Goal: Task Accomplishment & Management: Use online tool/utility

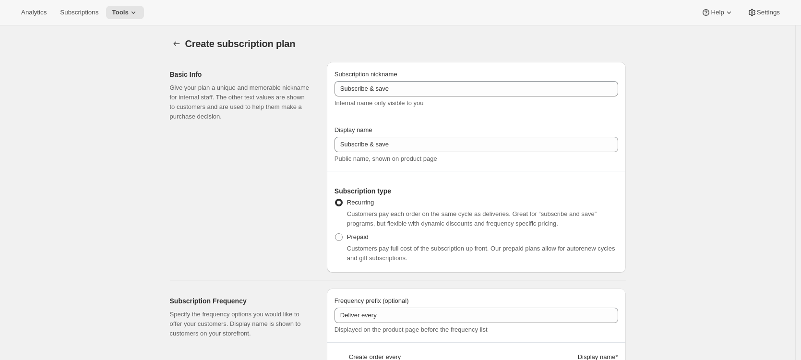
select select "WEEK"
select select "MONTH"
click at [181, 44] on icon "Subscription plans" at bounding box center [177, 44] width 10 height 10
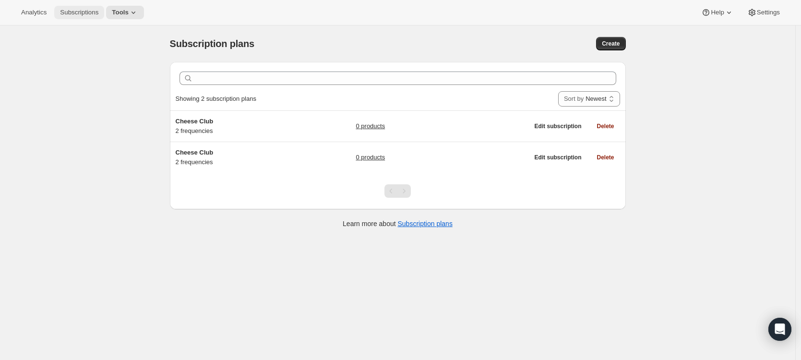
click at [85, 14] on span "Subscriptions" at bounding box center [79, 13] width 38 height 8
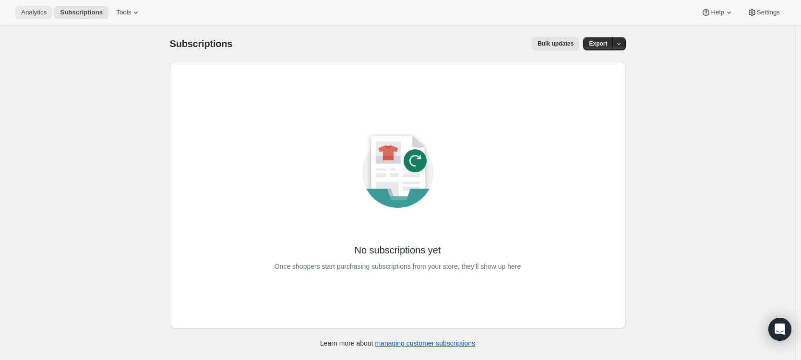
click at [24, 10] on span "Analytics" at bounding box center [33, 13] width 25 height 8
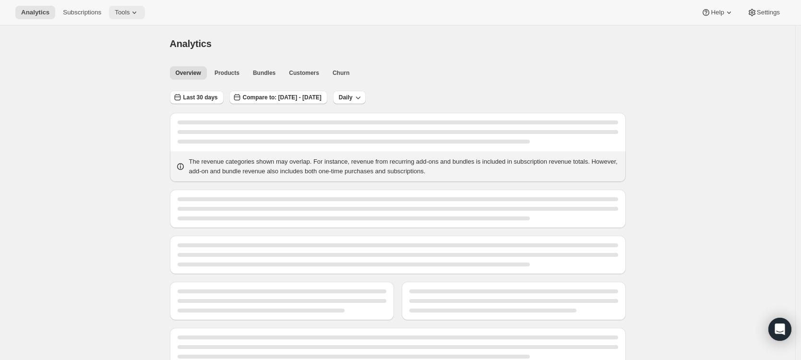
click at [139, 12] on icon at bounding box center [135, 13] width 10 height 10
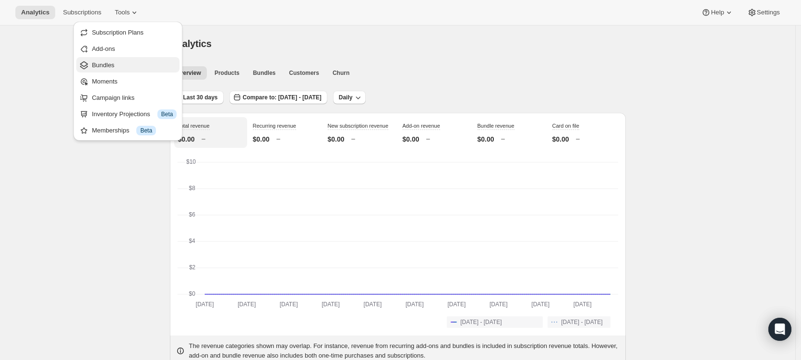
click at [116, 64] on span "Bundles" at bounding box center [134, 65] width 85 height 10
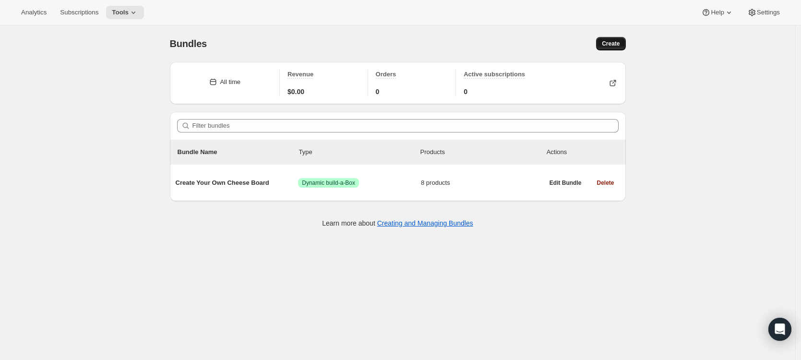
click at [605, 44] on span "Create" at bounding box center [611, 44] width 18 height 8
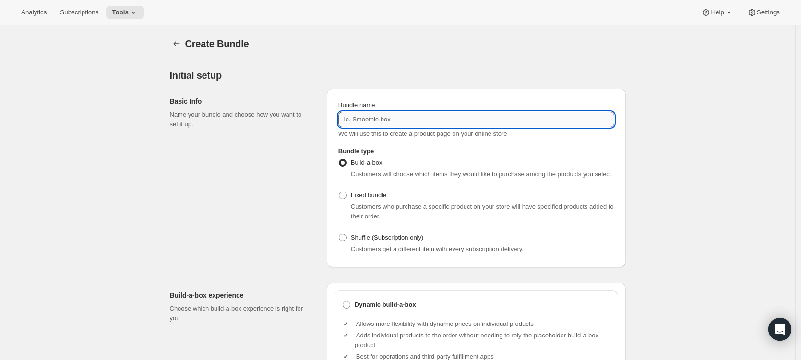
click at [395, 118] on input "Bundle name" at bounding box center [476, 119] width 276 height 15
click at [390, 118] on input "Bundle name" at bounding box center [476, 119] width 276 height 15
drag, startPoint x: 368, startPoint y: 119, endPoint x: 334, endPoint y: 119, distance: 34.6
click at [335, 119] on div "Bundle name T-Shirt Box We will use this to create a product page on your onlin…" at bounding box center [476, 178] width 299 height 179
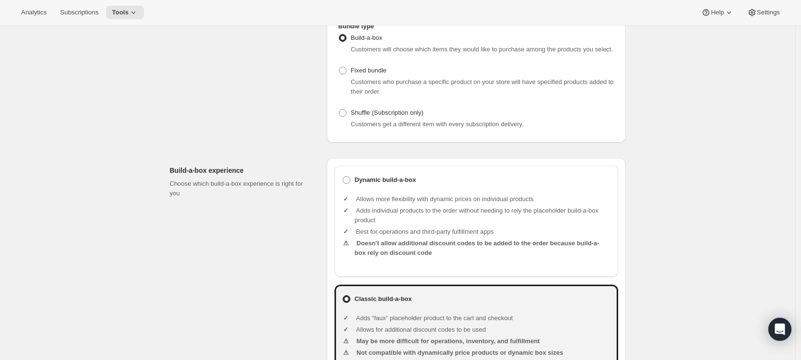
scroll to position [132, 0]
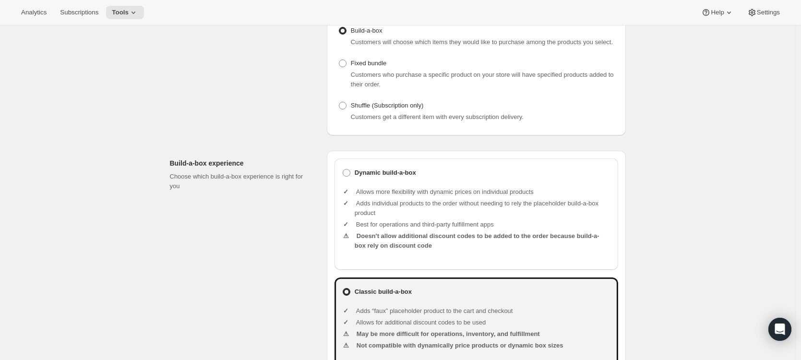
type input "Outfit Box"
drag, startPoint x: 451, startPoint y: 200, endPoint x: 508, endPoint y: 200, distance: 57.1
click at [506, 197] on li "Allows more flexibility with dynamic prices on individual products" at bounding box center [483, 192] width 256 height 10
click at [509, 197] on li "Allows more flexibility with dynamic prices on individual products" at bounding box center [483, 192] width 256 height 10
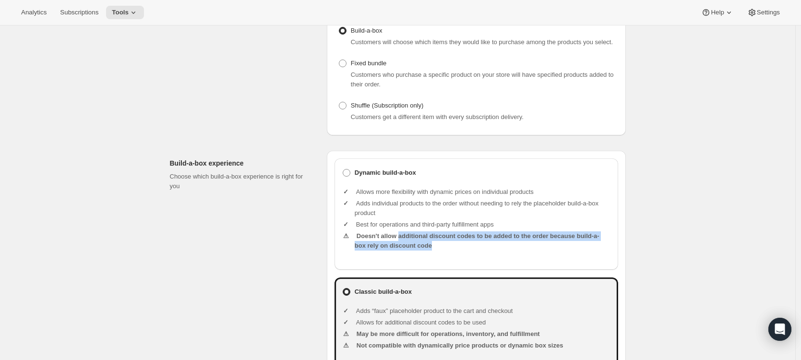
drag, startPoint x: 407, startPoint y: 246, endPoint x: 486, endPoint y: 253, distance: 79.5
click at [486, 251] on li "Doesn't allow additional discount codes to be added to the order because build-…" at bounding box center [483, 240] width 256 height 19
click at [456, 242] on li "Doesn't allow additional discount codes to be added to the order because build-…" at bounding box center [483, 240] width 256 height 19
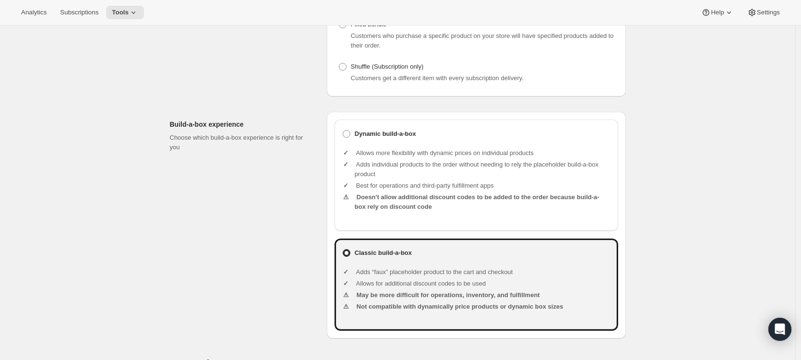
scroll to position [179, 0]
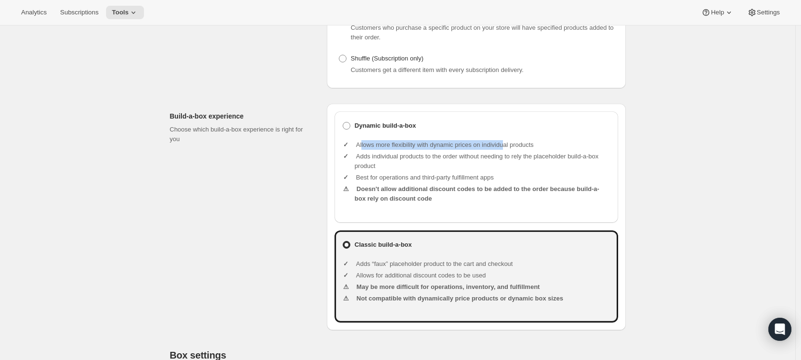
drag, startPoint x: 407, startPoint y: 154, endPoint x: 522, endPoint y: 154, distance: 115.7
click at [522, 150] on li "Allows more flexibility with dynamic prices on individual products" at bounding box center [483, 145] width 256 height 10
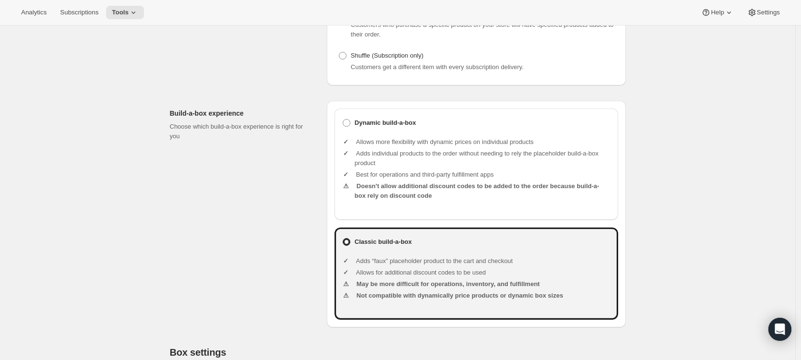
scroll to position [191, 0]
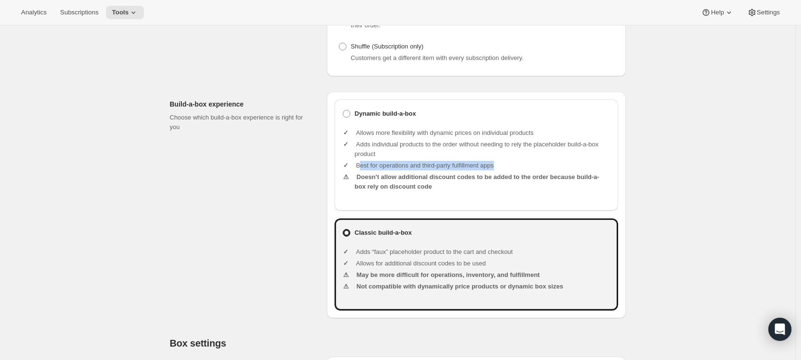
drag, startPoint x: 365, startPoint y: 176, endPoint x: 522, endPoint y: 176, distance: 157.0
click at [522, 170] on li "Best for operations and third-party fulfillment apps" at bounding box center [483, 166] width 256 height 10
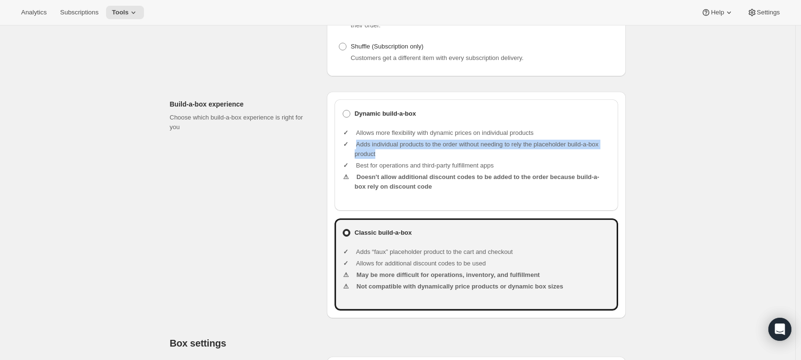
drag, startPoint x: 385, startPoint y: 154, endPoint x: 402, endPoint y: 161, distance: 18.1
click at [402, 159] on li "Adds individual products to the order without needing to rely the placeholder b…" at bounding box center [483, 149] width 256 height 19
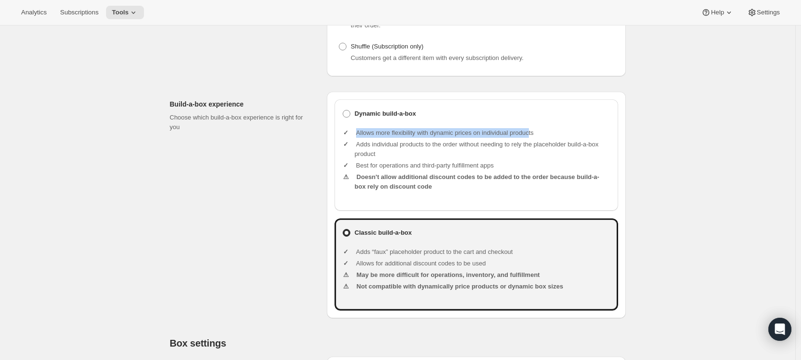
drag, startPoint x: 359, startPoint y: 142, endPoint x: 544, endPoint y: 142, distance: 185.3
click at [544, 138] on li "Allows more flexibility with dynamic prices on individual products" at bounding box center [483, 133] width 256 height 10
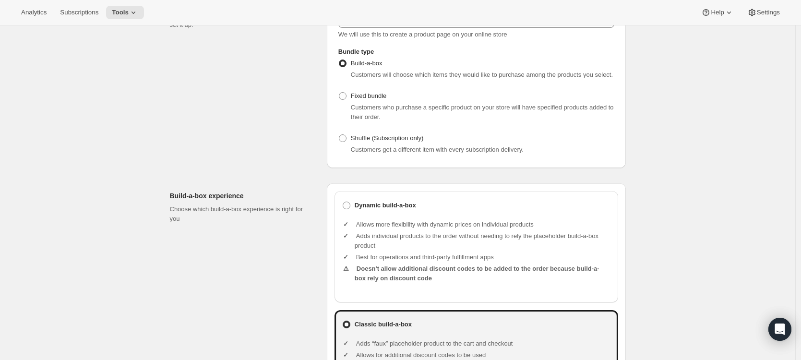
scroll to position [99, 0]
click at [347, 100] on span at bounding box center [343, 97] width 8 height 8
click at [339, 93] on input "Fixed bundle" at bounding box center [339, 93] width 0 height 0
radio input "true"
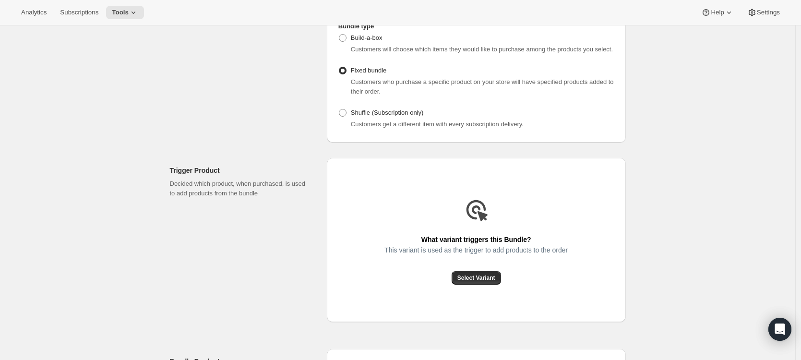
scroll to position [139, 0]
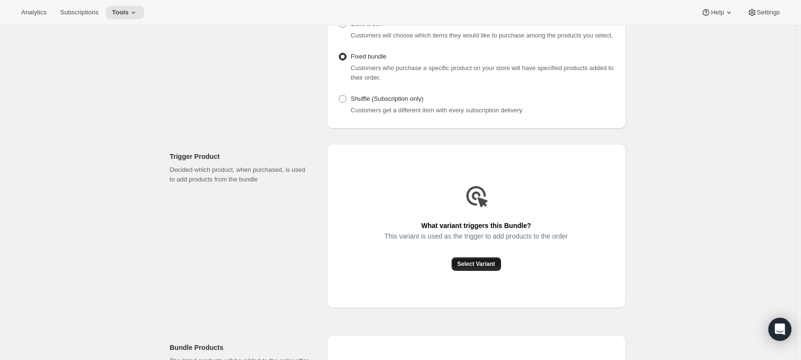
click at [471, 268] on span "Select Variant" at bounding box center [476, 264] width 38 height 8
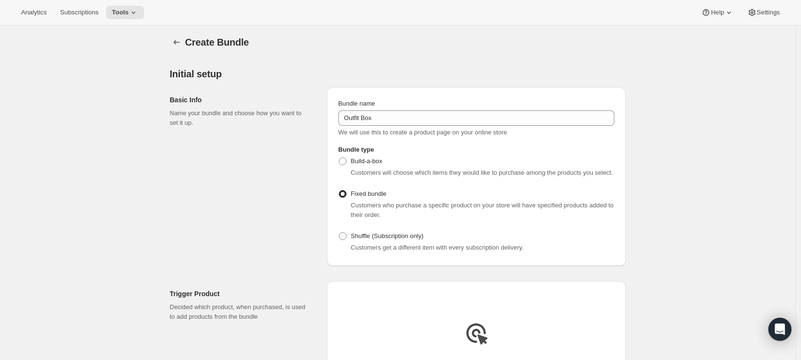
scroll to position [0, 0]
click at [179, 41] on icon "Bundles" at bounding box center [177, 44] width 10 height 10
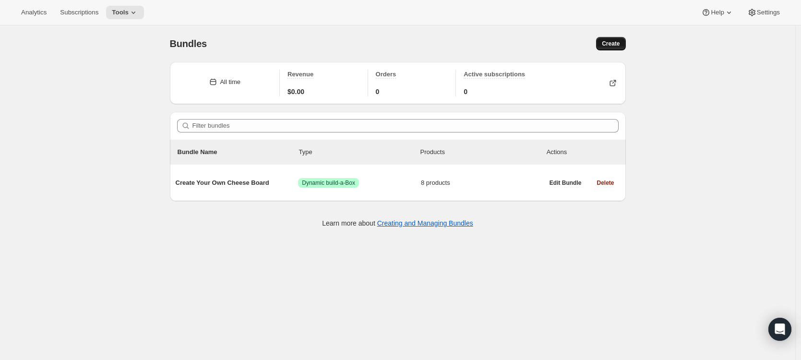
click at [615, 49] on button "Create" at bounding box center [610, 43] width 29 height 13
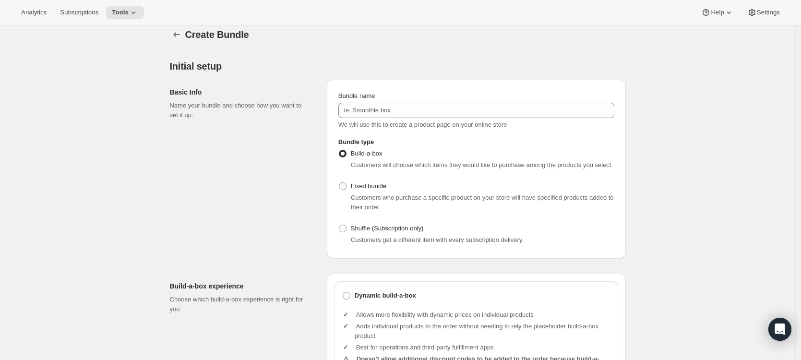
scroll to position [16, 0]
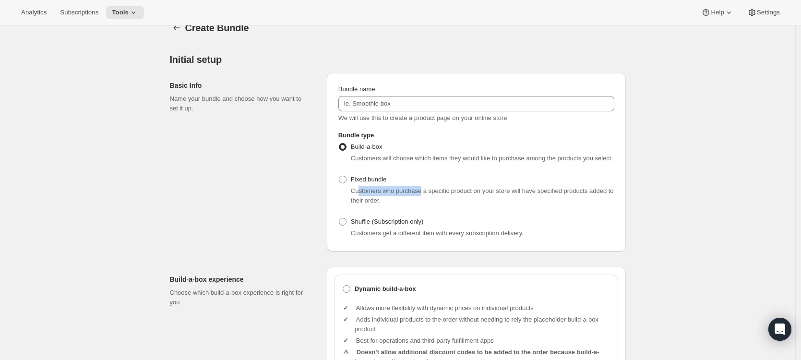
drag, startPoint x: 397, startPoint y: 199, endPoint x: 428, endPoint y: 202, distance: 30.3
click at [428, 201] on span "Customers who purchase a specific product on your store will have specified pro…" at bounding box center [482, 195] width 263 height 17
click at [426, 205] on div "Customers who purchase a specific product on your store will have specified pro…" at bounding box center [483, 195] width 264 height 19
click at [346, 183] on span at bounding box center [343, 180] width 8 height 8
click at [339, 176] on input "Fixed bundle" at bounding box center [339, 176] width 0 height 0
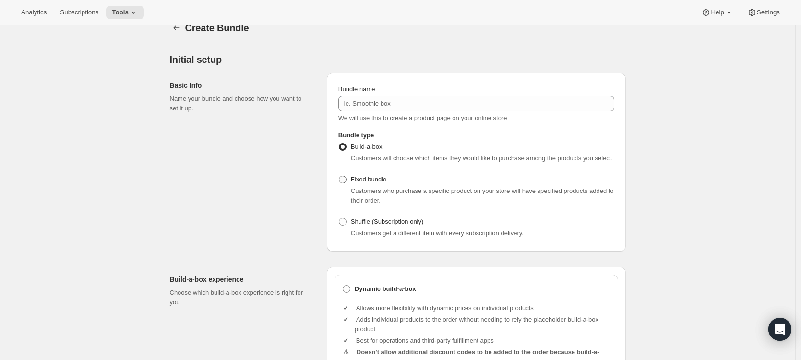
radio input "true"
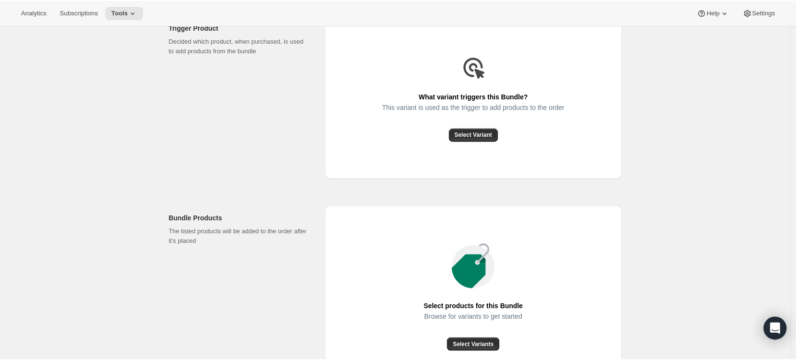
scroll to position [229, 0]
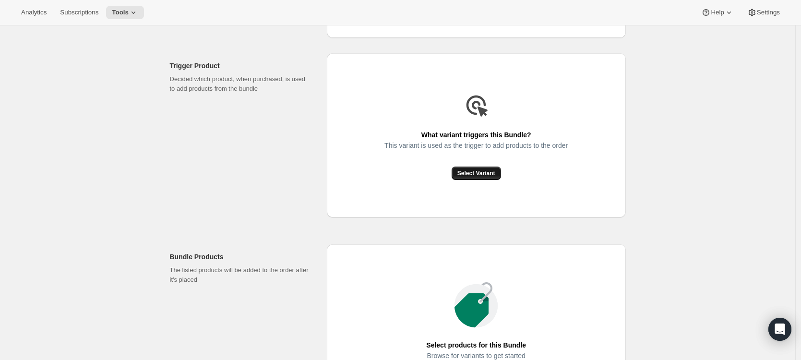
click at [469, 177] on span "Select Variant" at bounding box center [476, 173] width 38 height 8
drag, startPoint x: 201, startPoint y: 101, endPoint x: 253, endPoint y: 102, distance: 51.4
click at [252, 94] on p "Decided which product, when purchased, is used to add products from the bundle" at bounding box center [241, 83] width 142 height 19
click at [253, 94] on p "Decided which product, when purchased, is used to add products from the bundle" at bounding box center [241, 83] width 142 height 19
click at [474, 177] on span "Select Variant" at bounding box center [476, 173] width 38 height 8
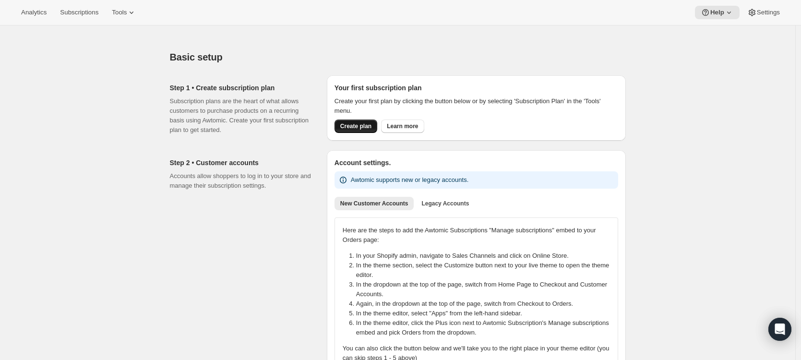
click at [359, 129] on span "Create plan" at bounding box center [355, 126] width 31 height 8
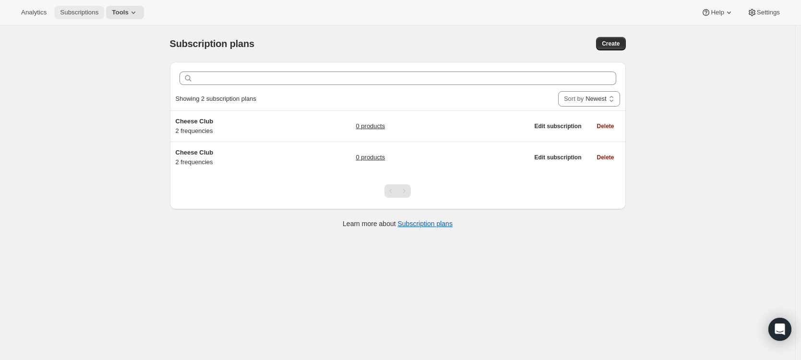
click at [88, 9] on span "Subscriptions" at bounding box center [79, 13] width 38 height 8
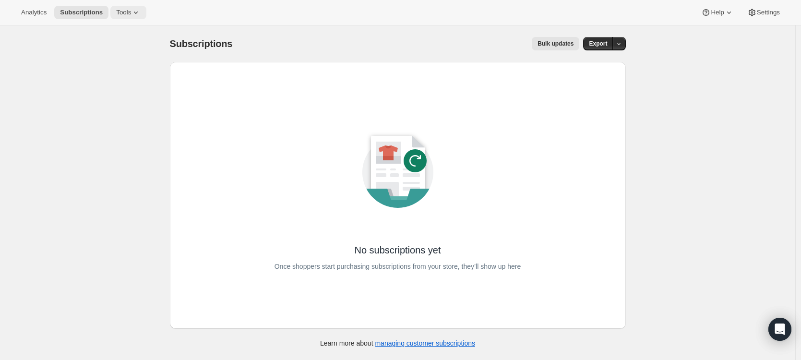
click at [137, 10] on icon at bounding box center [136, 13] width 10 height 10
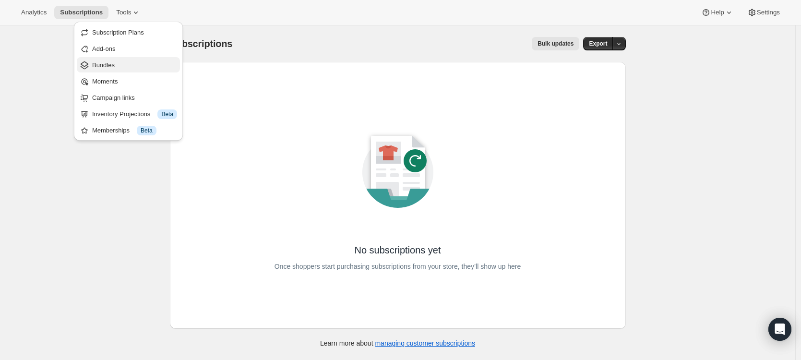
click at [149, 65] on span "Bundles" at bounding box center [134, 65] width 85 height 10
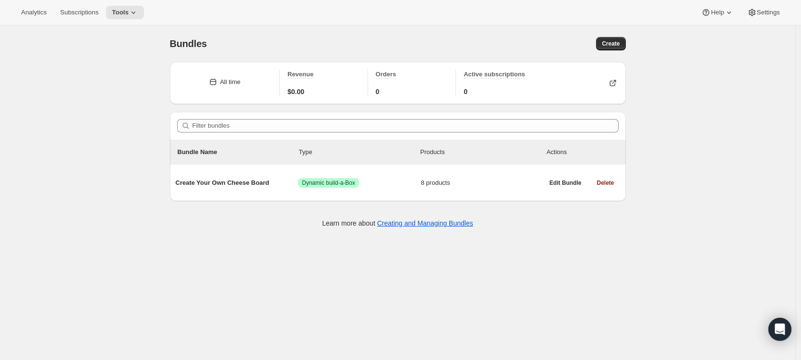
click at [614, 34] on div "Bundles. This page is ready Bundles Create" at bounding box center [398, 43] width 456 height 36
click at [614, 39] on button "Create" at bounding box center [610, 43] width 29 height 13
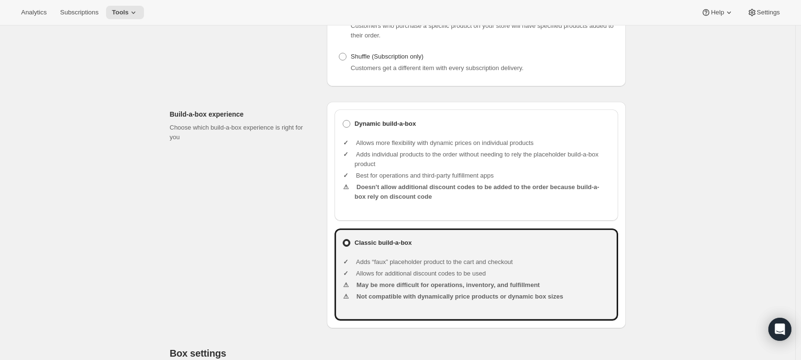
scroll to position [202, 0]
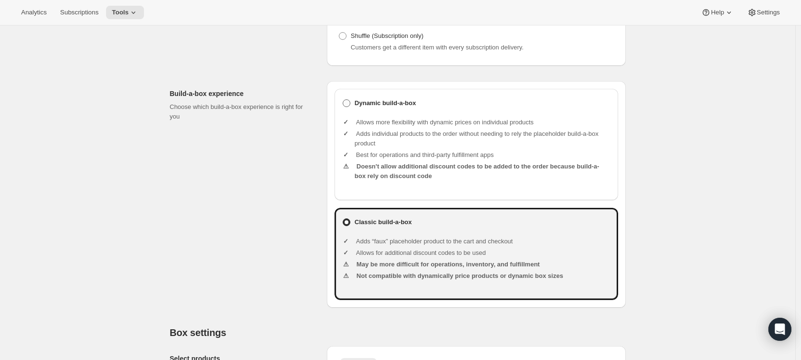
click at [349, 110] on label "Dynamic build-a-box" at bounding box center [476, 102] width 268 height 13
click at [343, 100] on input "Dynamic build-a-box" at bounding box center [343, 99] width 0 height 0
radio input "true"
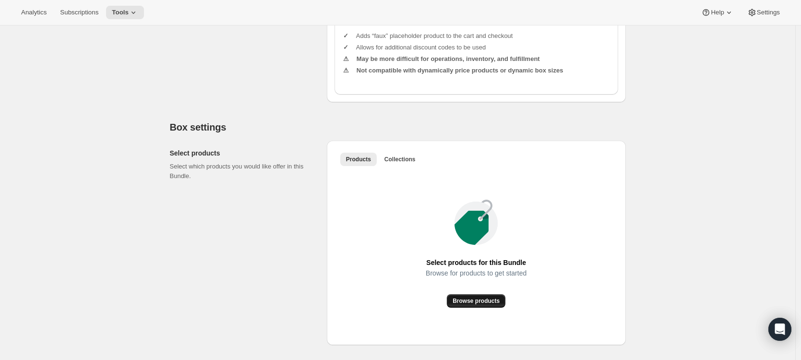
scroll to position [423, 0]
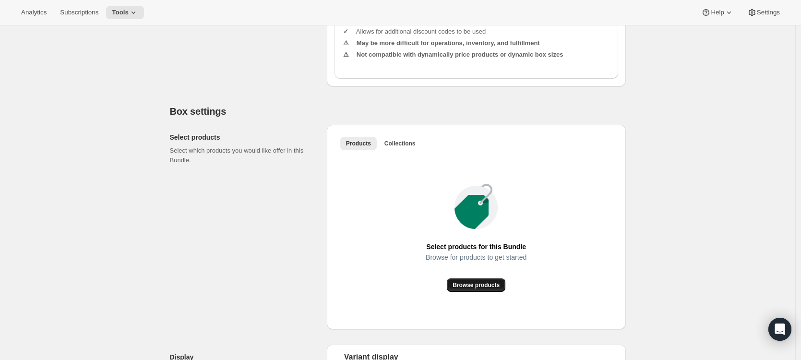
click at [491, 292] on button "Browse products" at bounding box center [476, 284] width 59 height 13
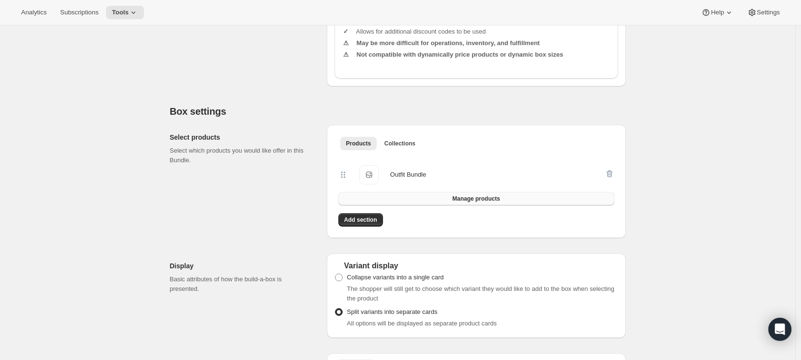
click at [432, 205] on button "Manage products" at bounding box center [476, 198] width 276 height 13
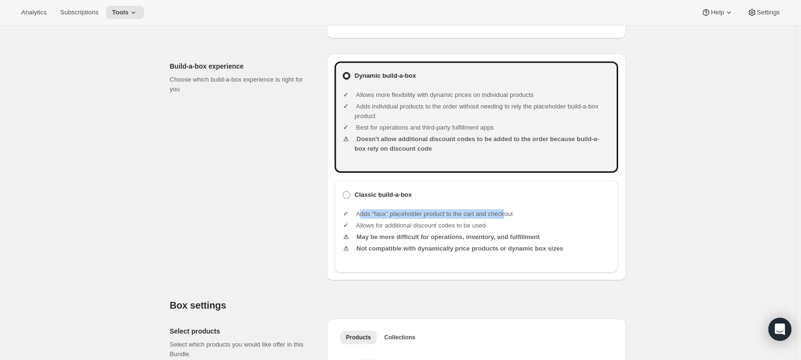
drag, startPoint x: 363, startPoint y: 225, endPoint x: 524, endPoint y: 223, distance: 160.4
click at [522, 219] on li "Adds “faux” placeholder product to the cart and checkout" at bounding box center [483, 214] width 256 height 10
click at [524, 219] on li "Adds “faux” placeholder product to the cart and checkout" at bounding box center [483, 214] width 256 height 10
drag, startPoint x: 365, startPoint y: 231, endPoint x: 486, endPoint y: 231, distance: 121.5
click at [486, 230] on li "Allows for additional discount codes to be used" at bounding box center [483, 226] width 256 height 10
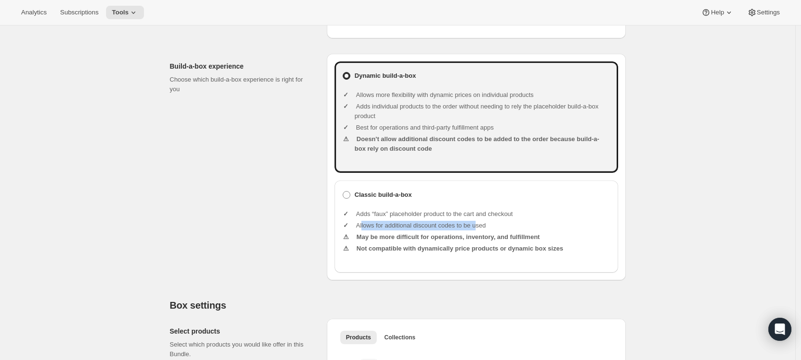
click at [486, 230] on li "Allows for additional discount codes to be used" at bounding box center [483, 226] width 256 height 10
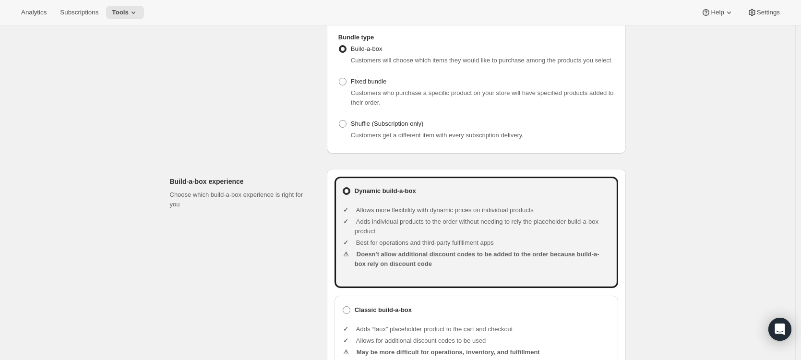
scroll to position [0, 0]
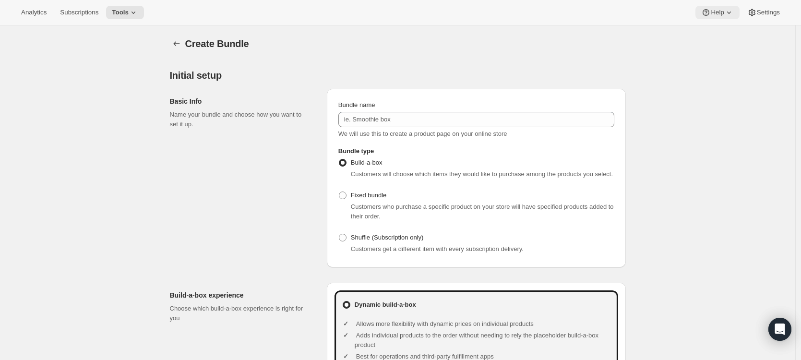
click at [714, 11] on span "Help" at bounding box center [717, 13] width 13 height 8
click at [437, 49] on div "Create Bundle" at bounding box center [405, 43] width 441 height 13
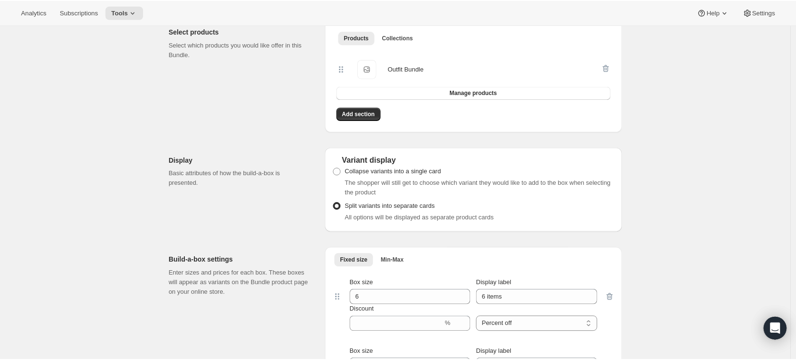
scroll to position [493, 0]
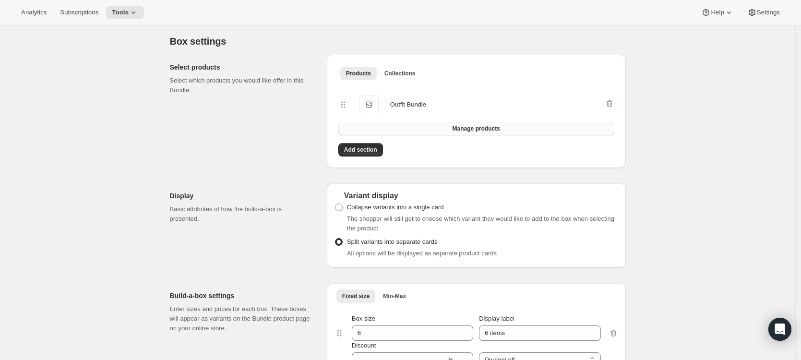
click at [414, 135] on button "Manage products" at bounding box center [476, 128] width 276 height 13
